Goal: Task Accomplishment & Management: Complete application form

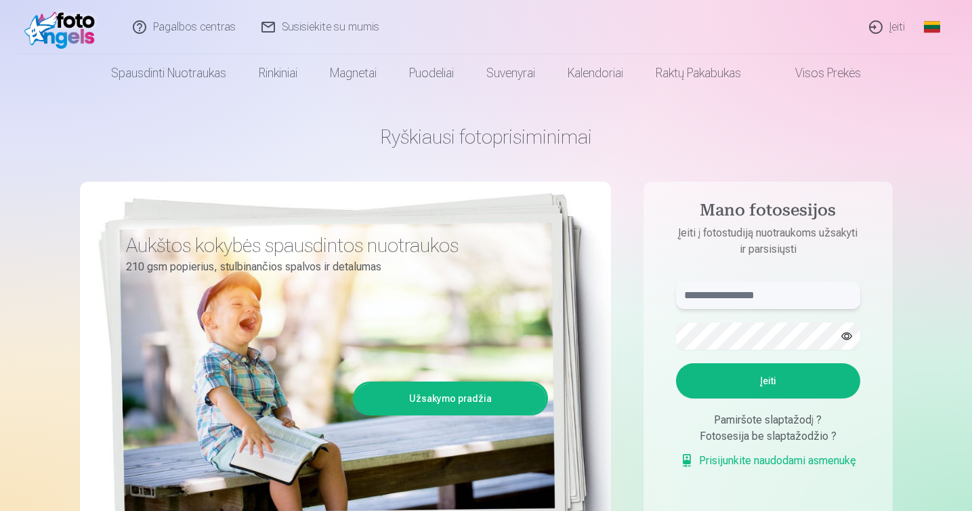
click at [764, 299] on input "text" at bounding box center [768, 295] width 184 height 27
type input "**********"
click at [821, 377] on button "Įeiti" at bounding box center [768, 380] width 184 height 35
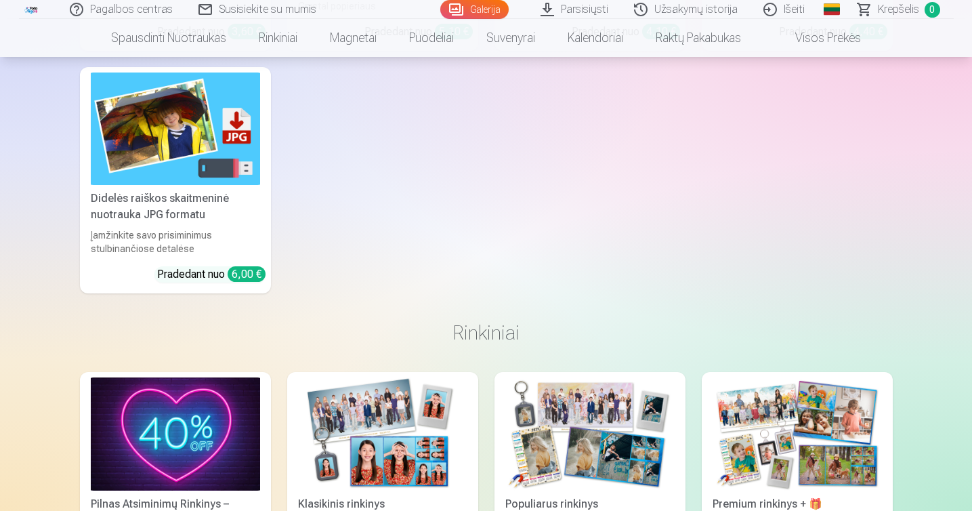
scroll to position [10723, 0]
